Goal: Browse casually: Explore the website without a specific task or goal

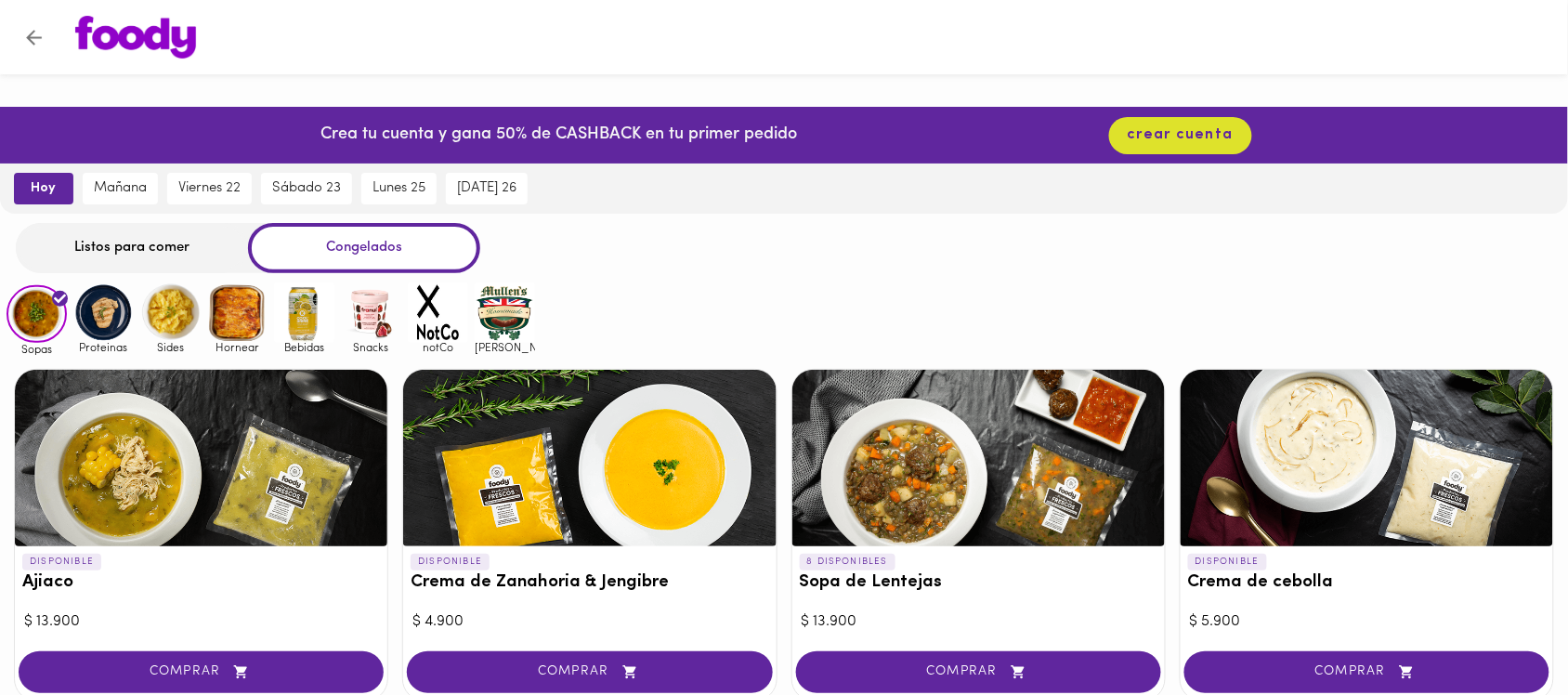
click at [142, 254] on div "Listos para comer" at bounding box center [132, 248] width 233 height 49
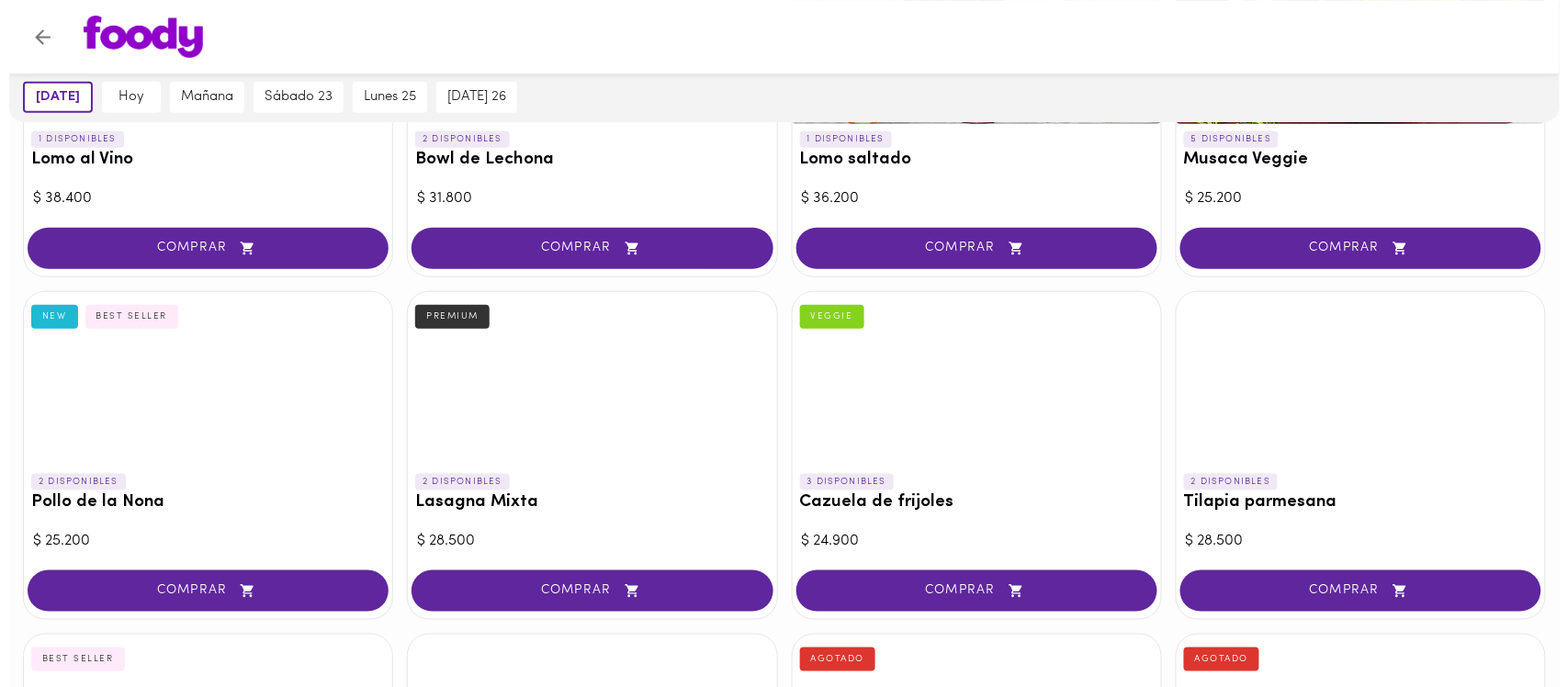
scroll to position [1032, 0]
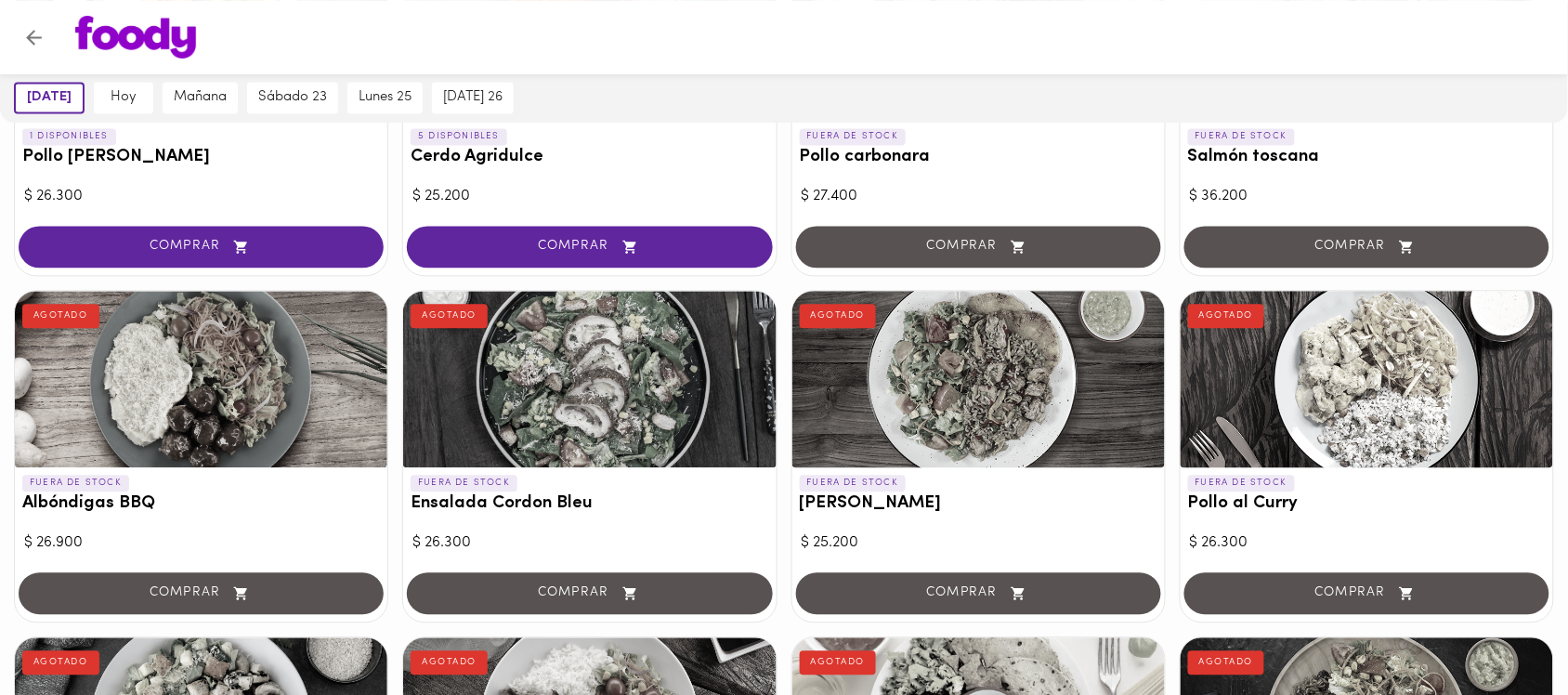
drag, startPoint x: 1350, startPoint y: 416, endPoint x: 1338, endPoint y: 418, distance: 12.2
click at [1350, 415] on div at bounding box center [1367, 380] width 372 height 177
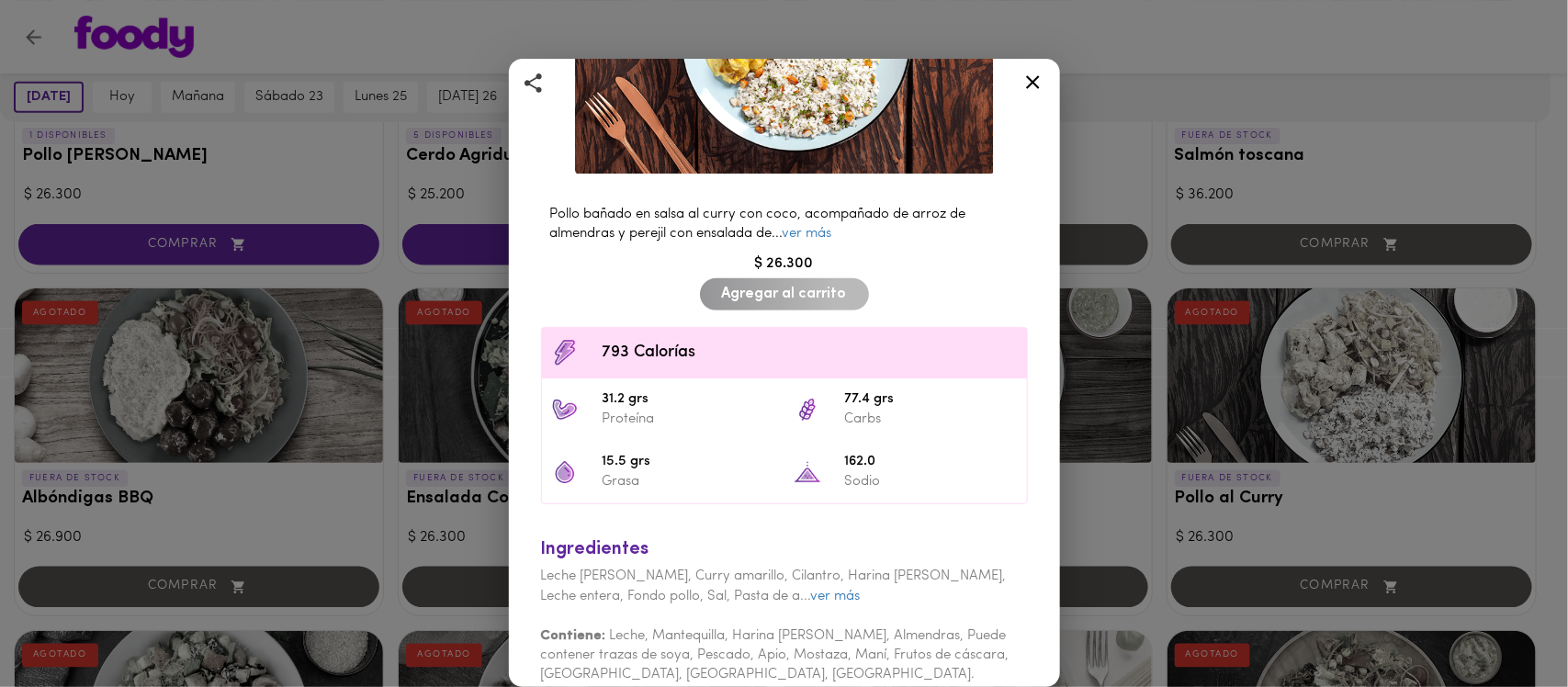
scroll to position [267, 0]
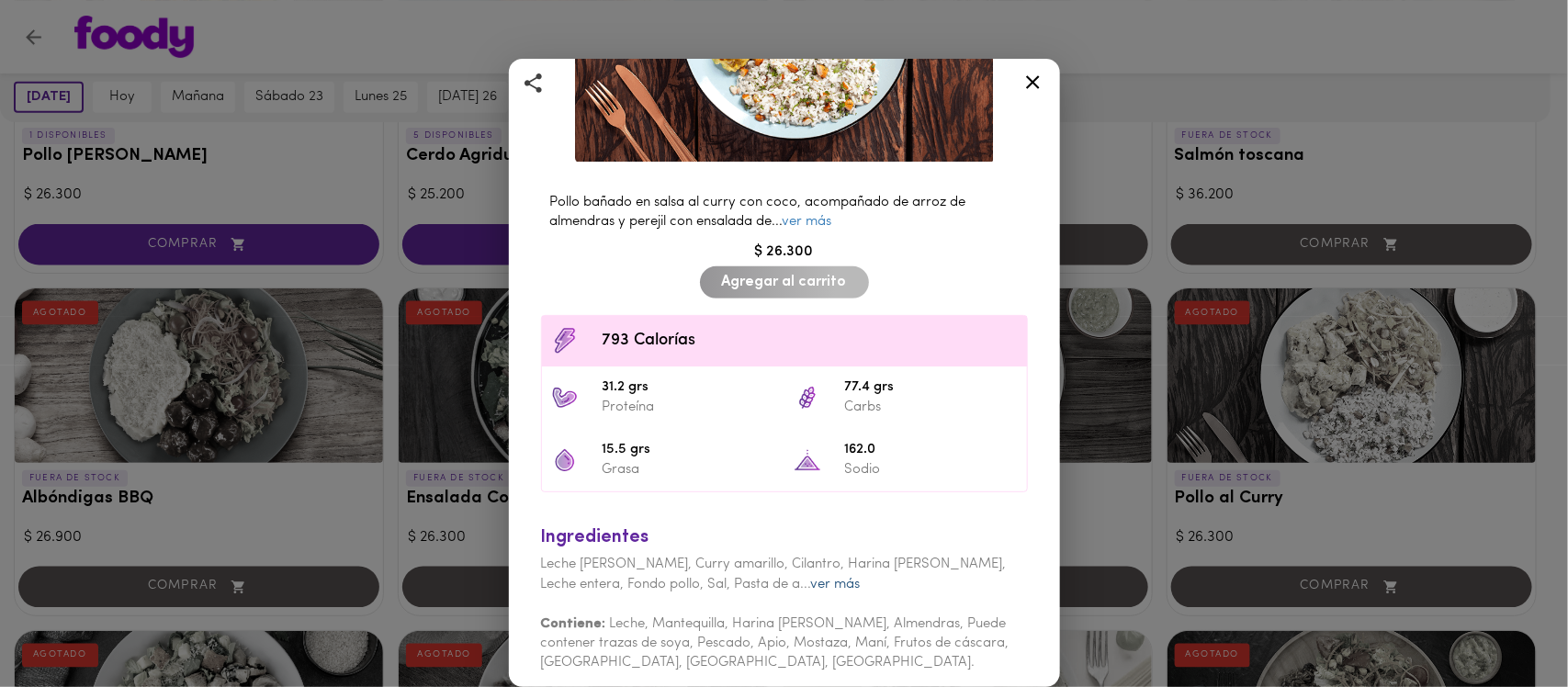
click at [811, 577] on link "ver más" at bounding box center [836, 584] width 50 height 14
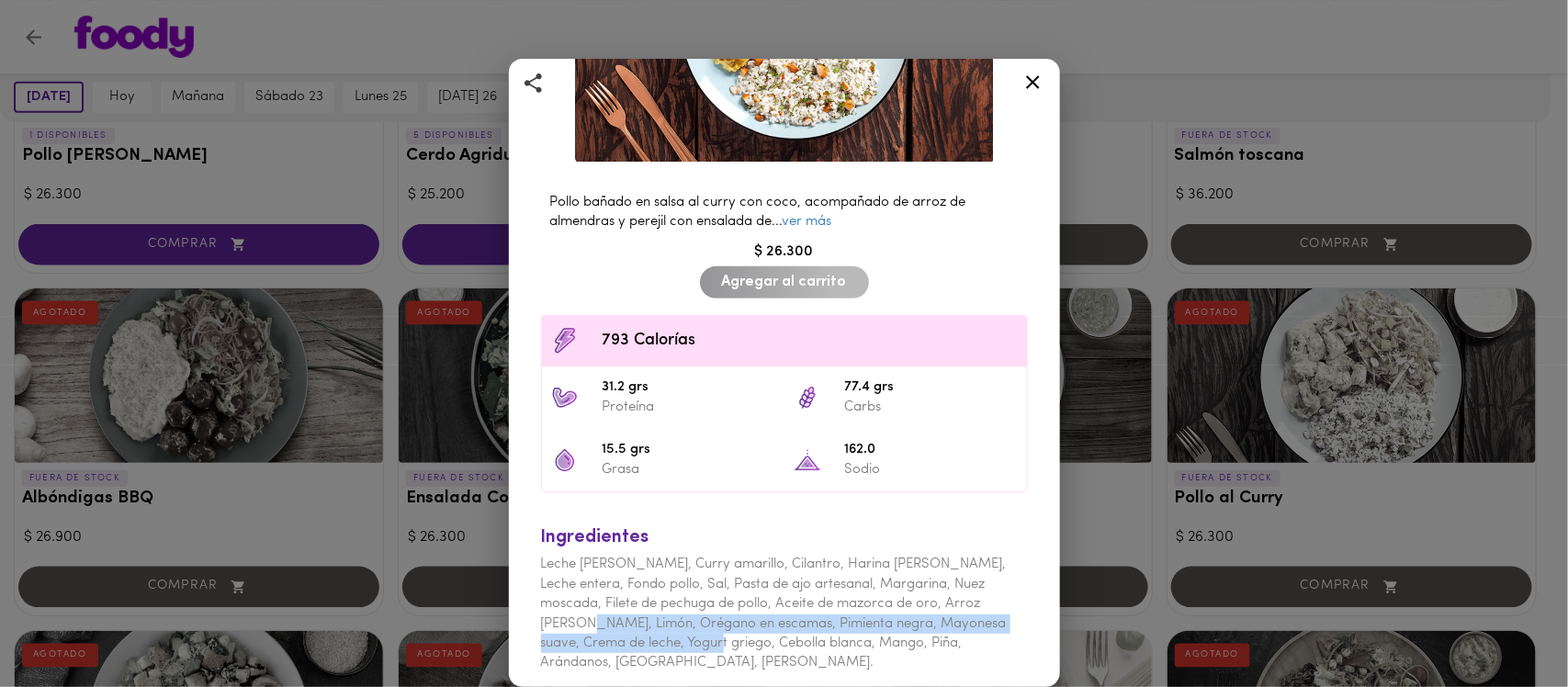
drag, startPoint x: 540, startPoint y: 609, endPoint x: 664, endPoint y: 635, distance: 126.7
click at [664, 635] on span "Leche de coco, Curry amarillo, Cilantro, Harina de trigo, Leche entera, Fondo p…" at bounding box center [774, 613] width 466 height 112
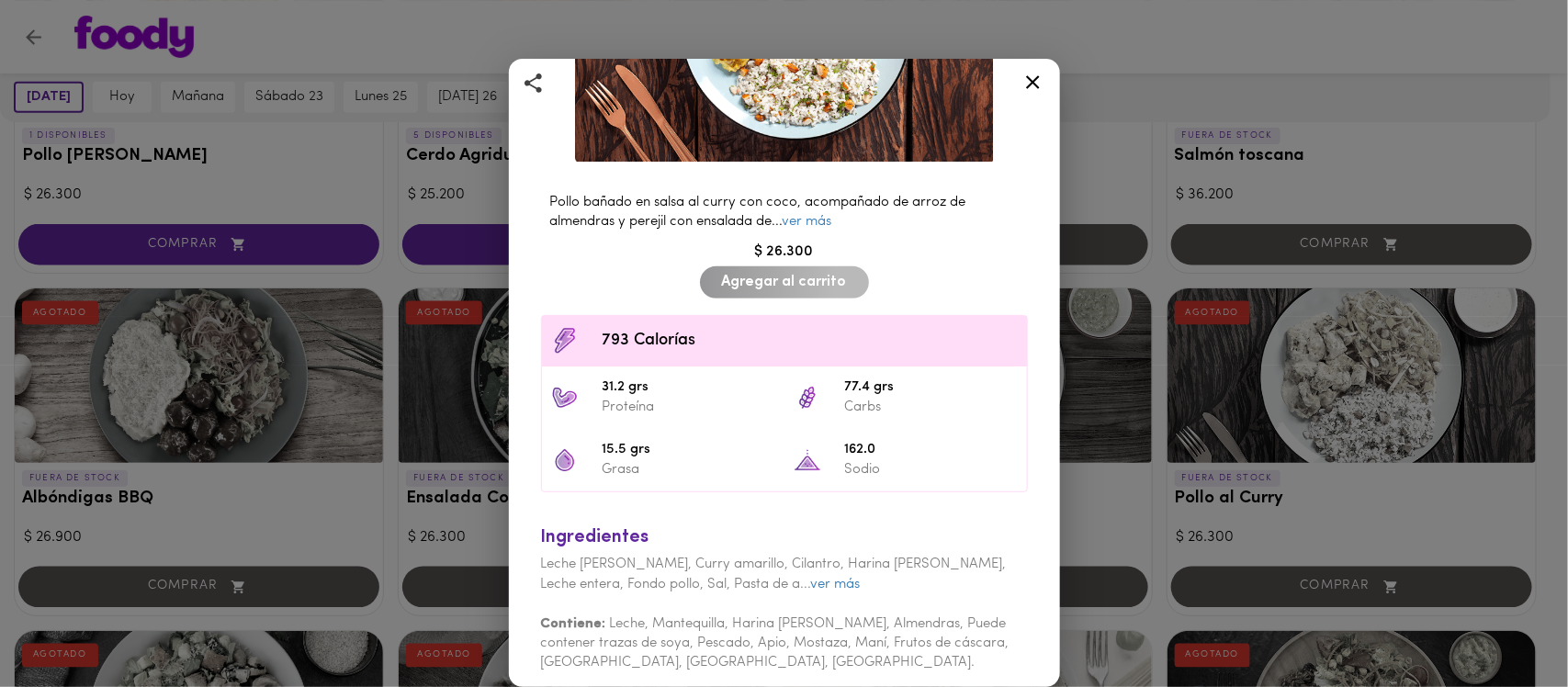
click at [811, 577] on link "ver más" at bounding box center [836, 584] width 50 height 14
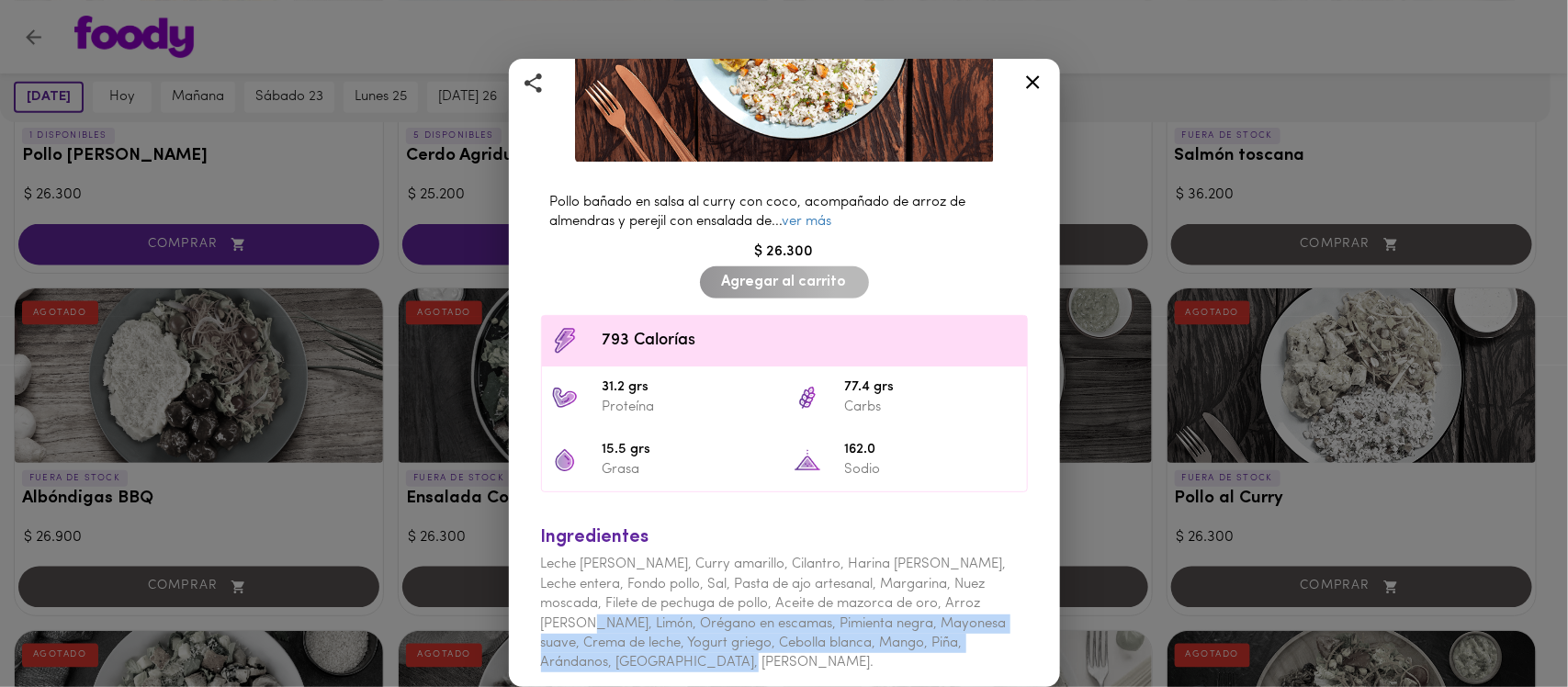
drag, startPoint x: 630, startPoint y: 651, endPoint x: 540, endPoint y: 611, distance: 98.5
click at [540, 611] on div "Ingredientes Leche de coco, Curry amarillo, Cilantro, Harina de trigo, Leche en…" at bounding box center [784, 634] width 505 height 255
copy span "Limón, Orégano en escamas, Pimienta negra, Mayonesa suave, Crema de leche, Yogu…"
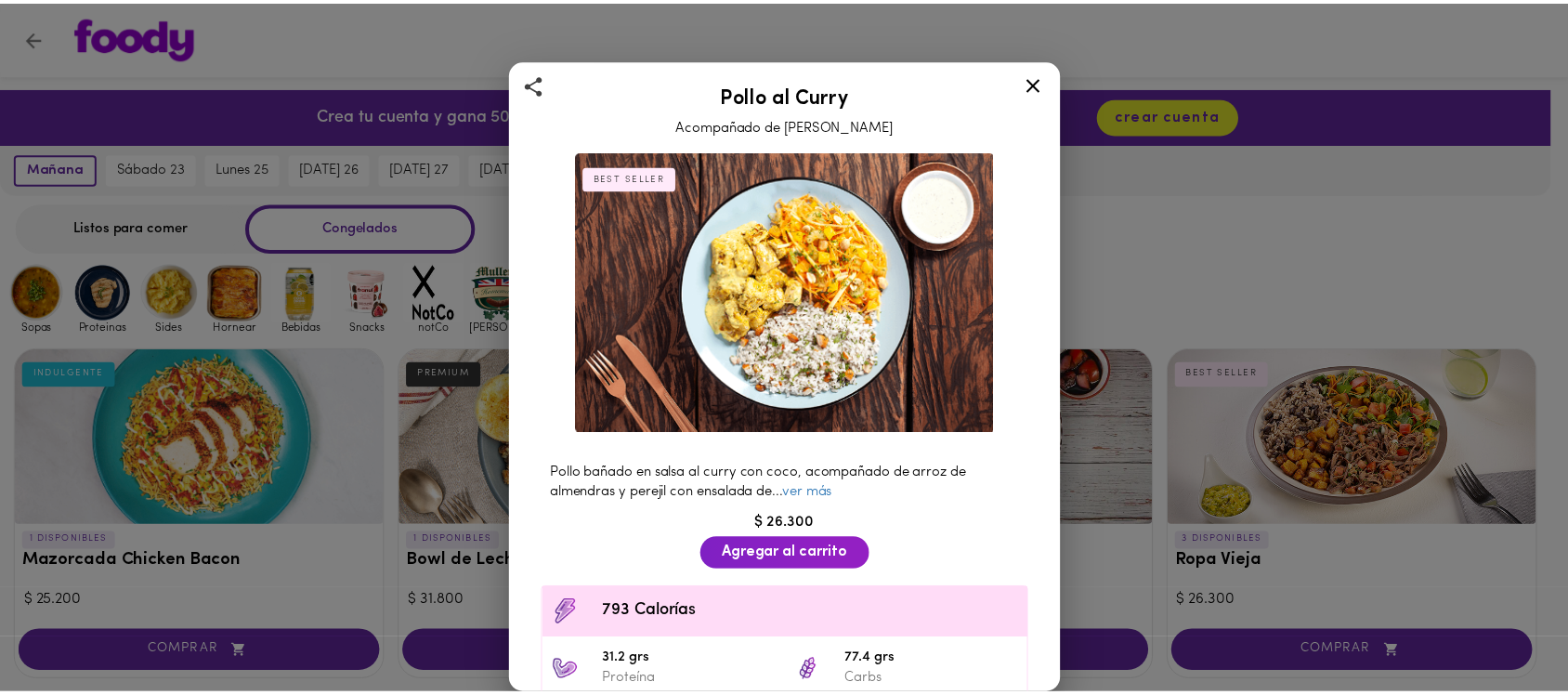
scroll to position [1044, 0]
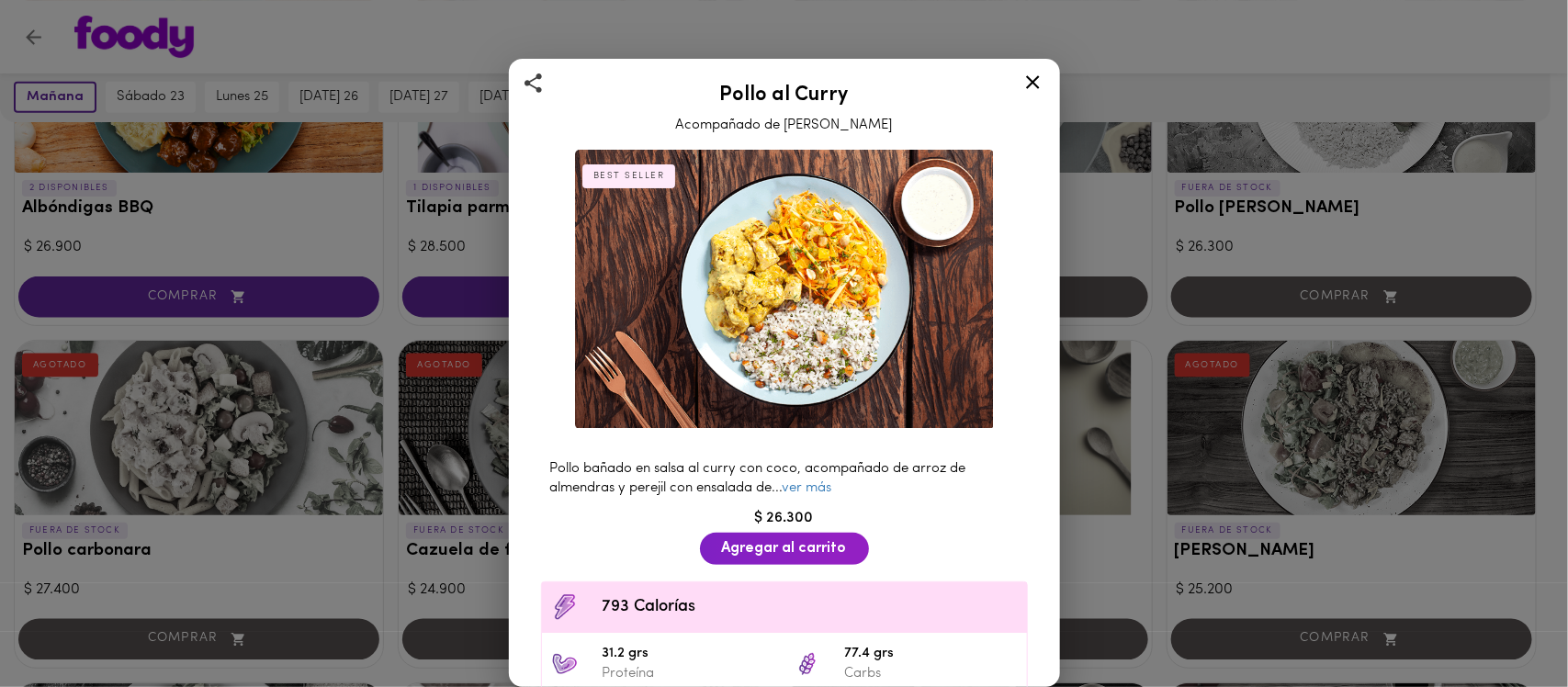
click at [1033, 88] on icon at bounding box center [1033, 82] width 23 height 23
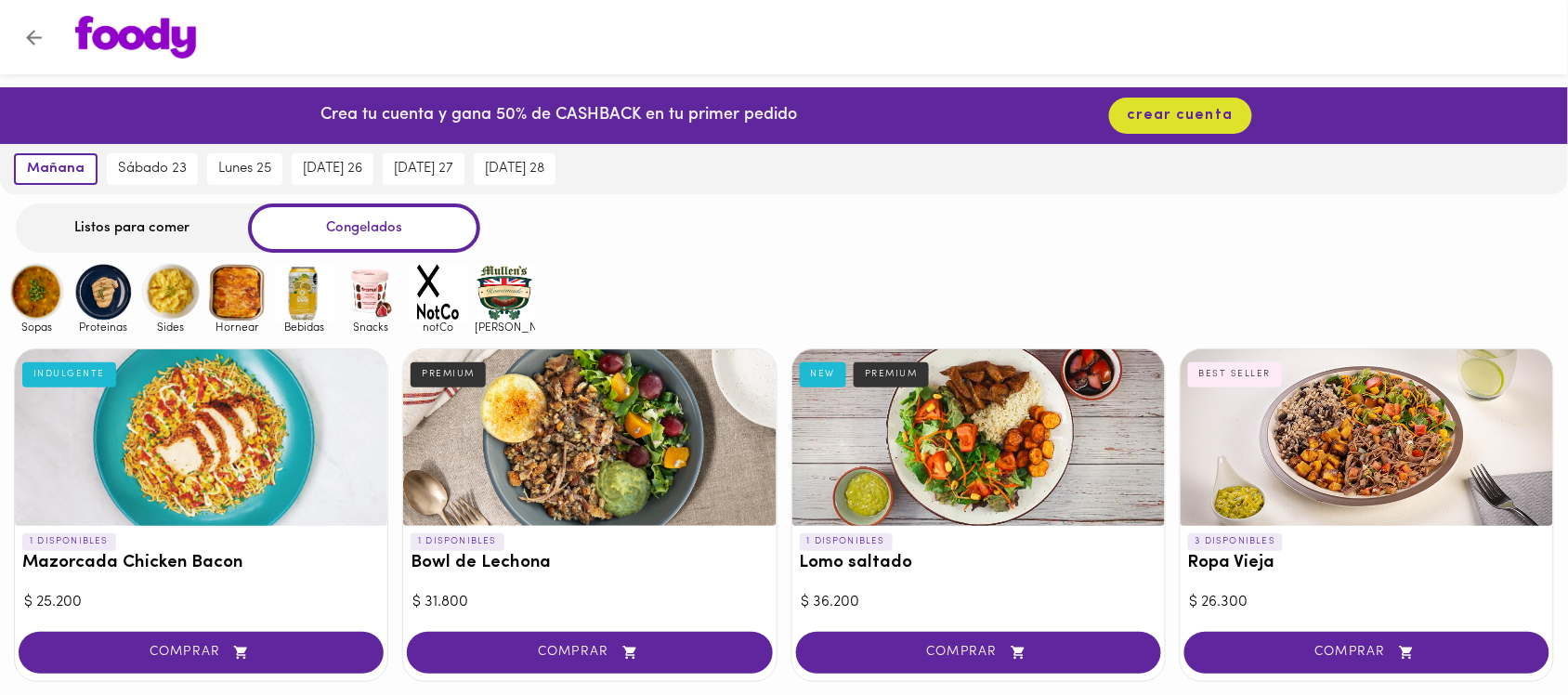
click at [42, 307] on img at bounding box center [37, 292] width 61 height 61
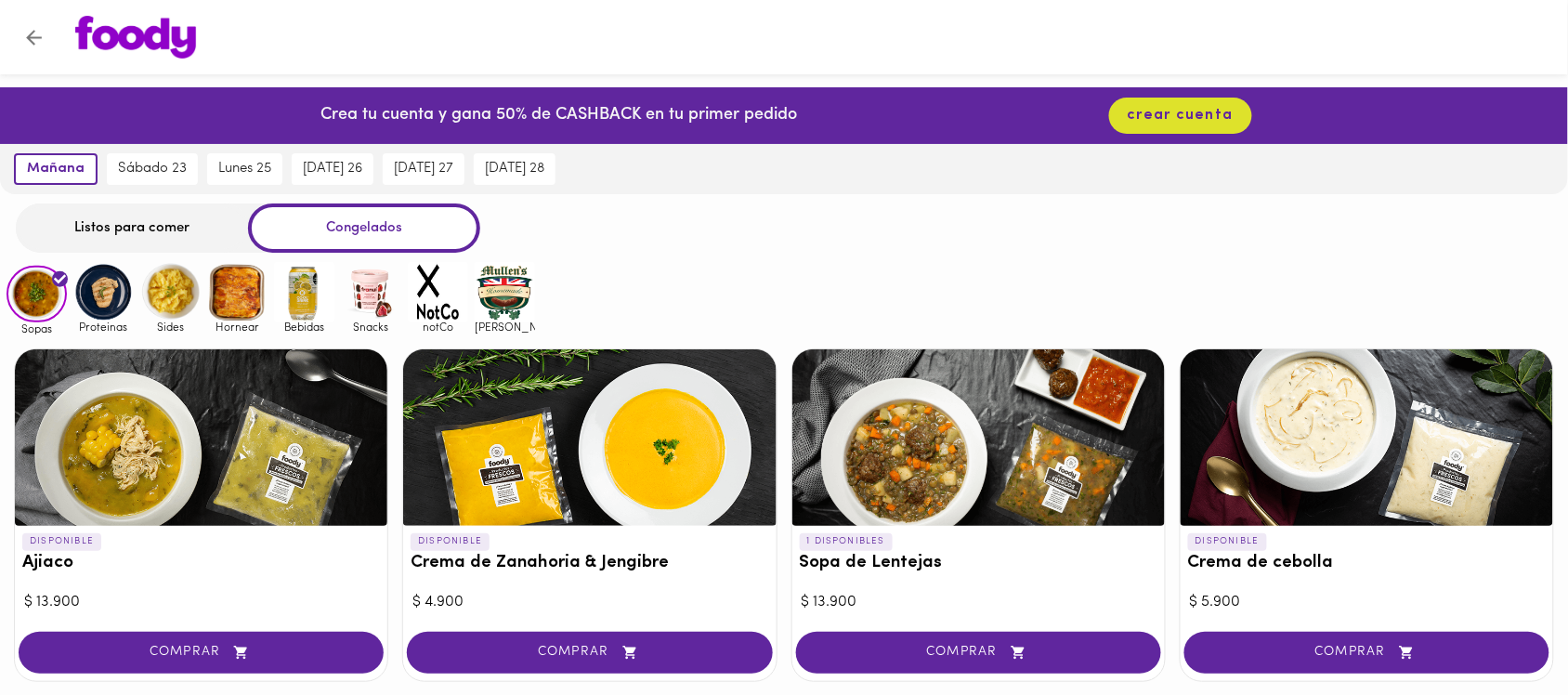
click at [100, 297] on img at bounding box center [104, 292] width 61 height 61
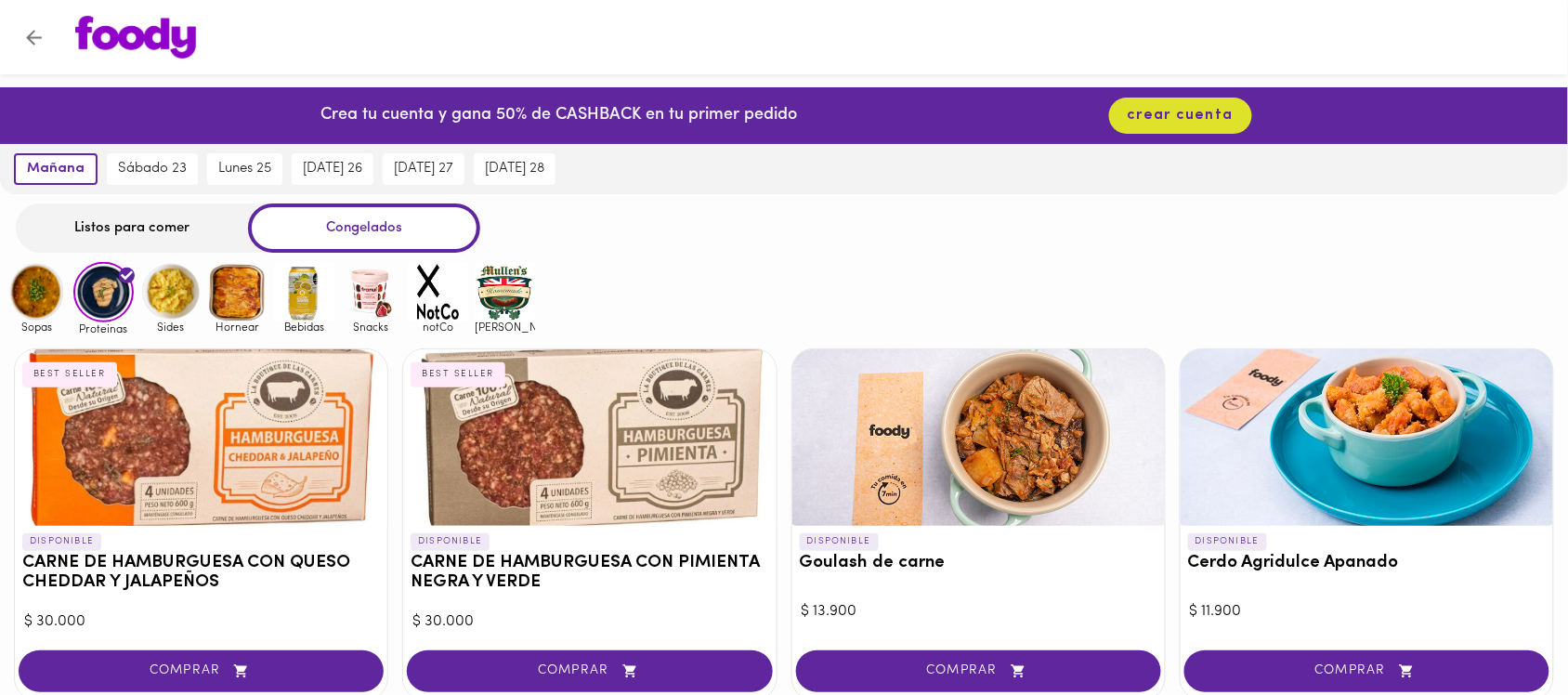
click at [170, 297] on img at bounding box center [171, 292] width 61 height 61
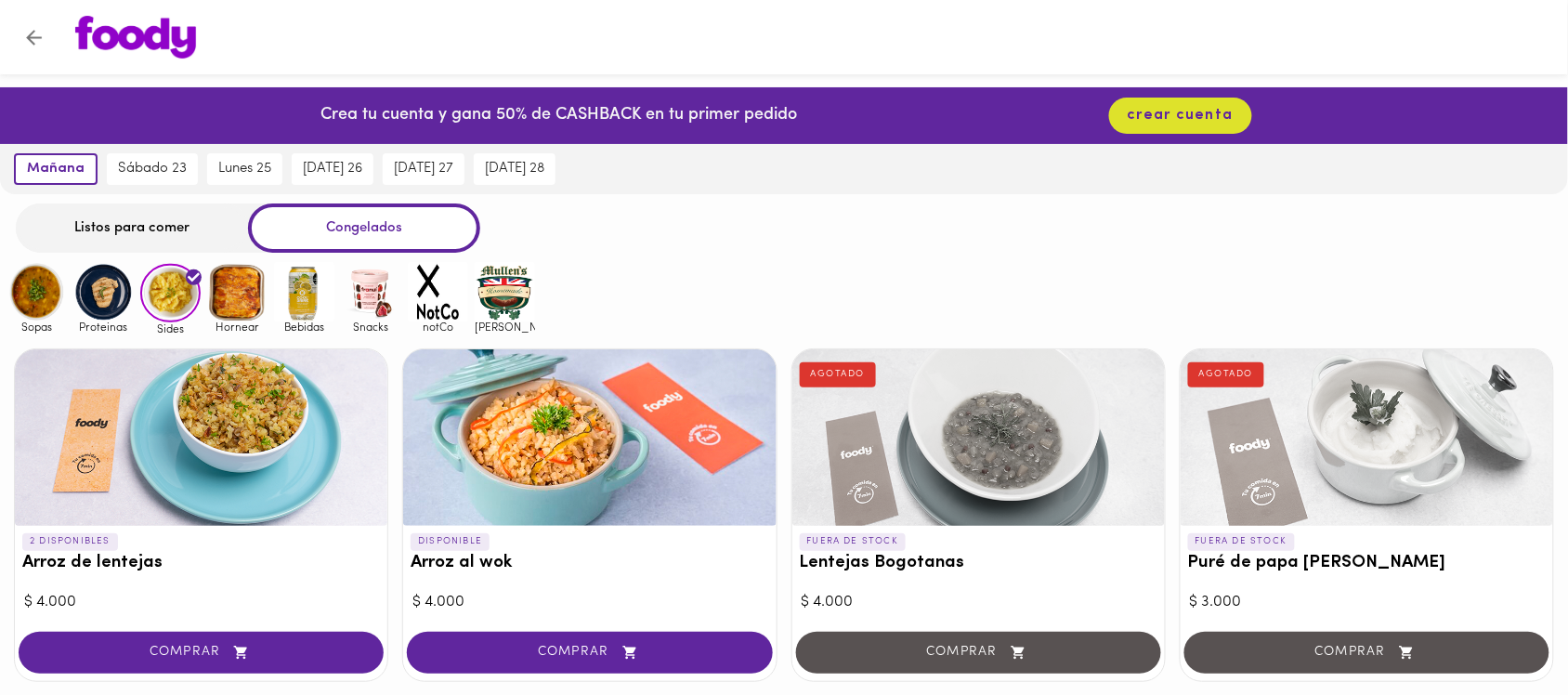
click at [238, 291] on img at bounding box center [237, 292] width 61 height 61
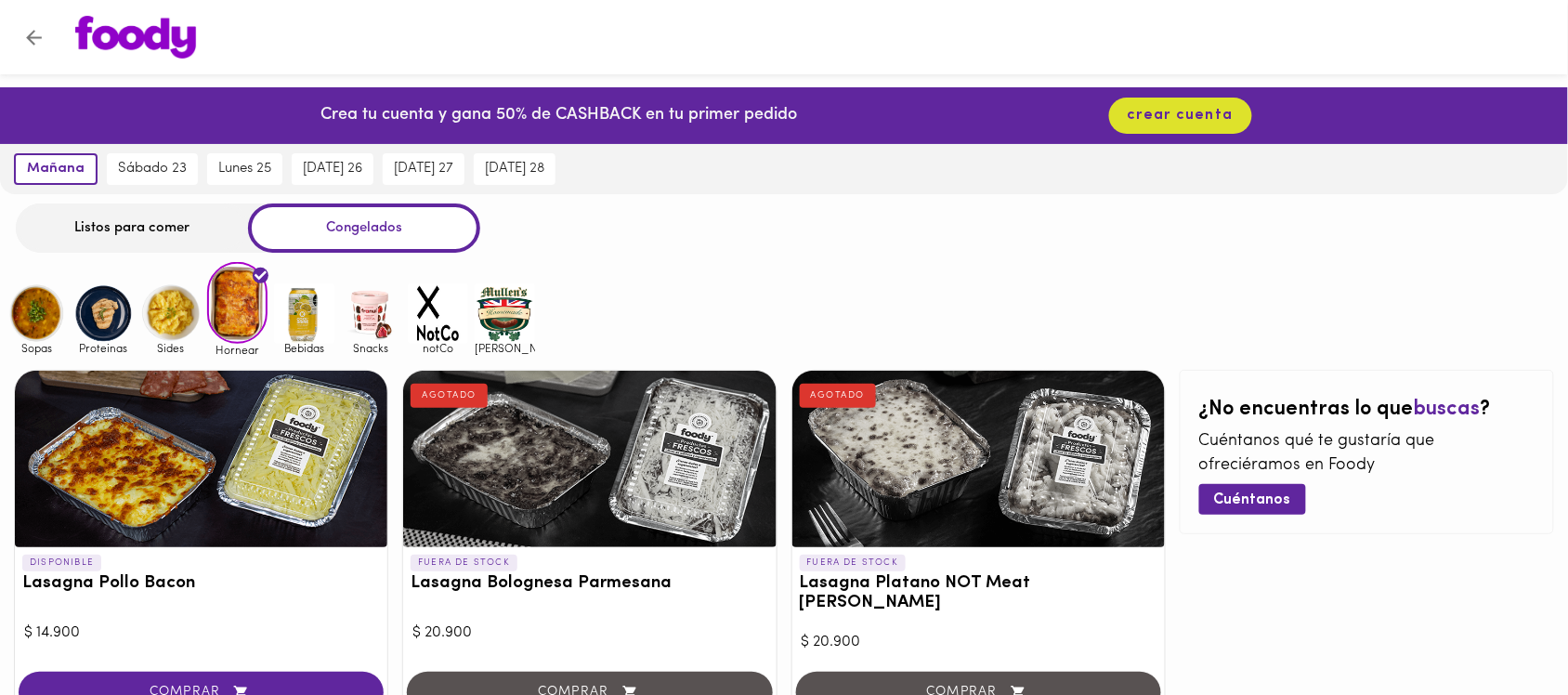
click at [34, 316] on img at bounding box center [37, 313] width 61 height 61
